Goal: Navigation & Orientation: Go to known website

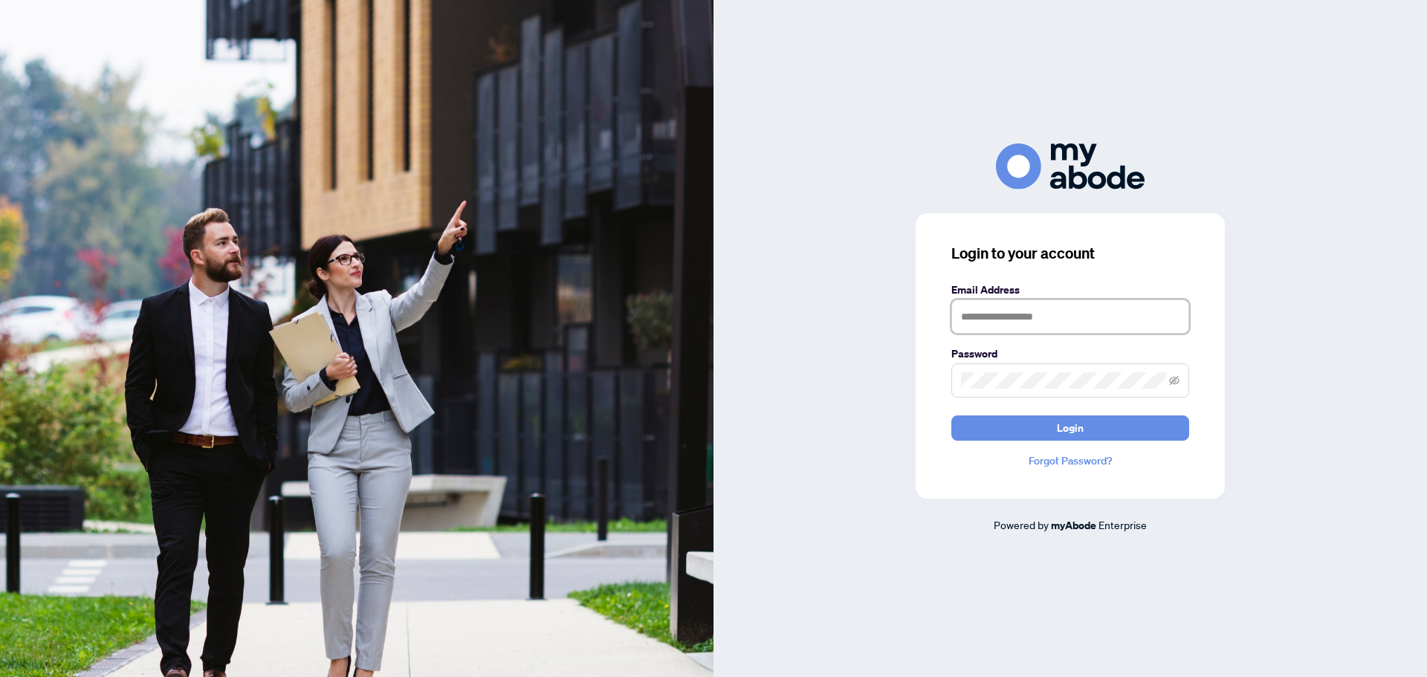
type input "**********"
click at [1068, 428] on span "Login" at bounding box center [1070, 428] width 27 height 24
